Goal: Information Seeking & Learning: Learn about a topic

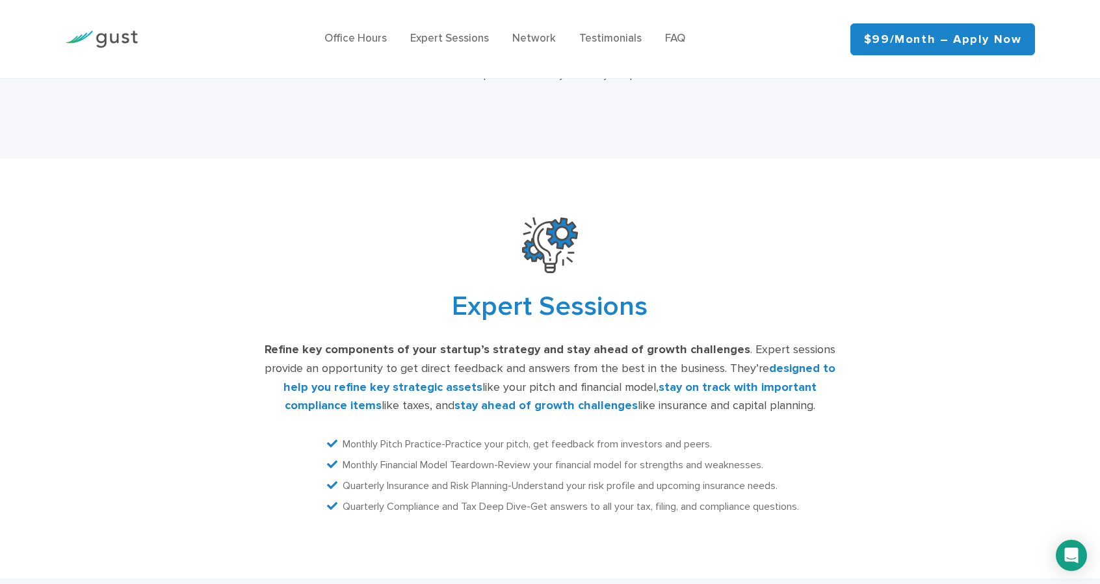
scroll to position [2274, 0]
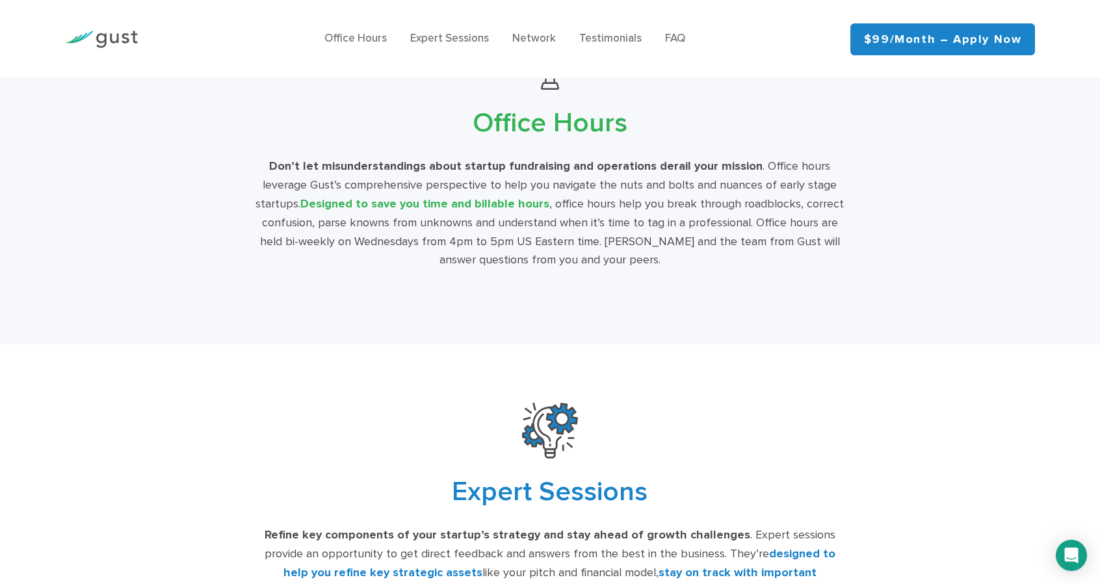
click at [119, 48] on img at bounding box center [101, 40] width 73 height 18
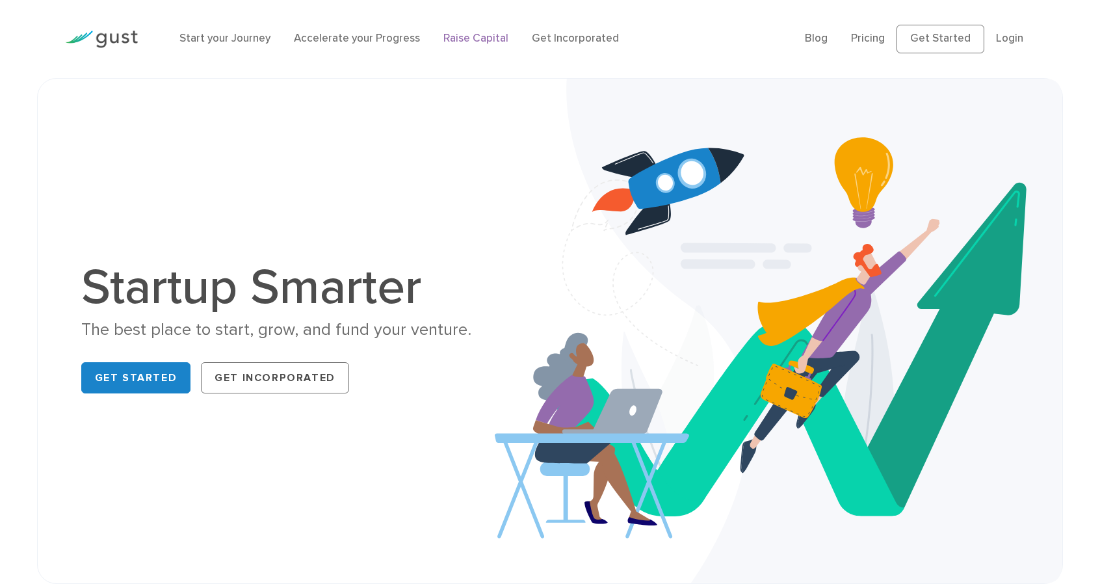
click at [498, 45] on link "Raise Capital" at bounding box center [475, 38] width 65 height 13
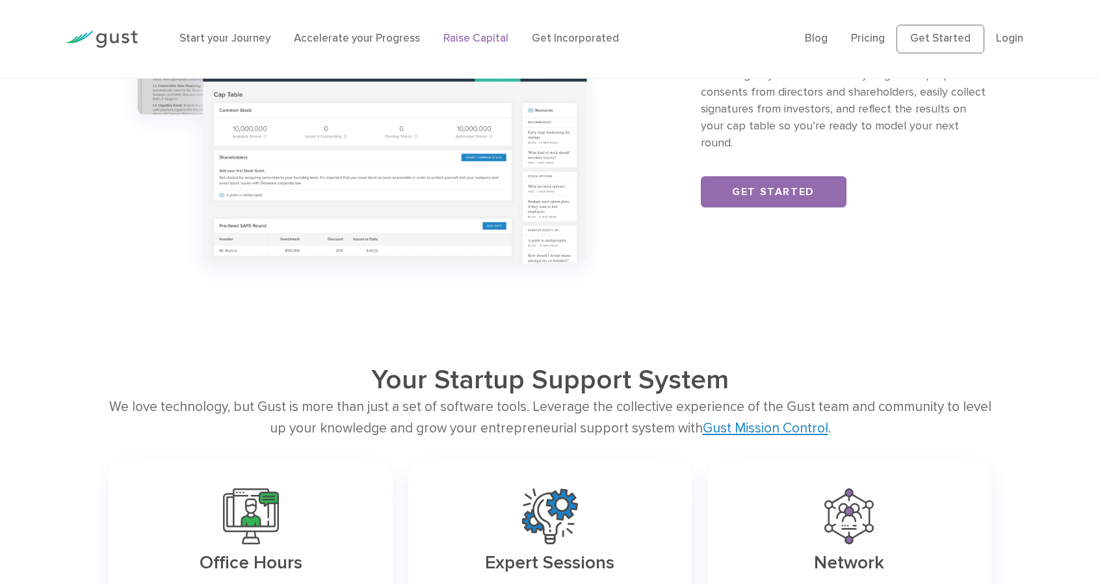
scroll to position [1560, 0]
